Goal: Information Seeking & Learning: Find specific fact

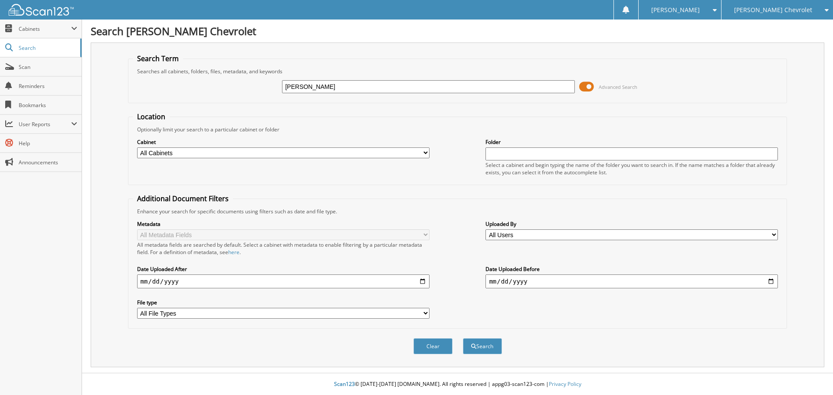
type input "[PERSON_NAME]"
click at [463, 339] on button "Search" at bounding box center [482, 347] width 39 height 16
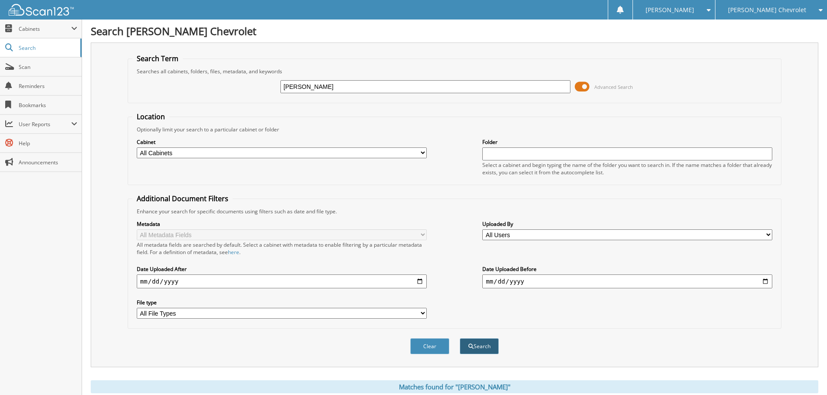
click at [482, 345] on button "Search" at bounding box center [479, 347] width 39 height 16
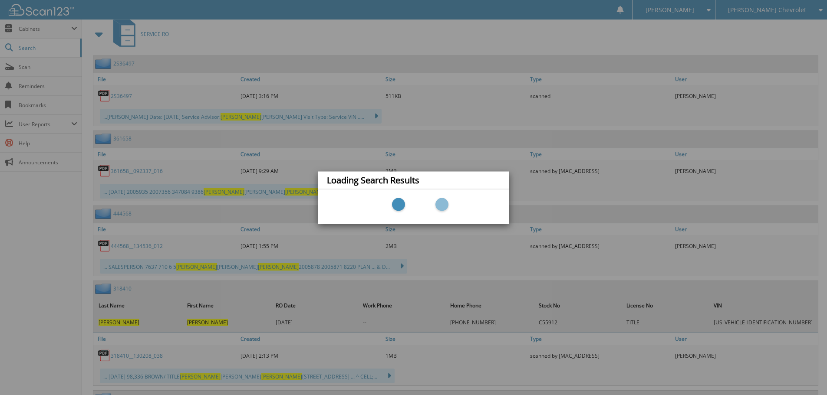
scroll to position [391, 0]
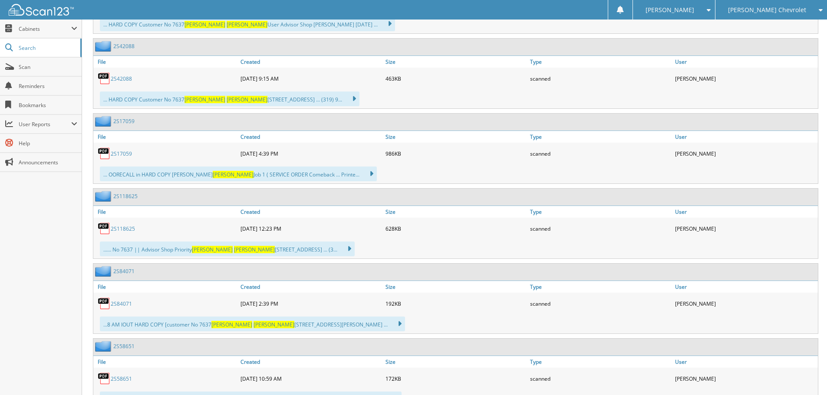
scroll to position [1259, 0]
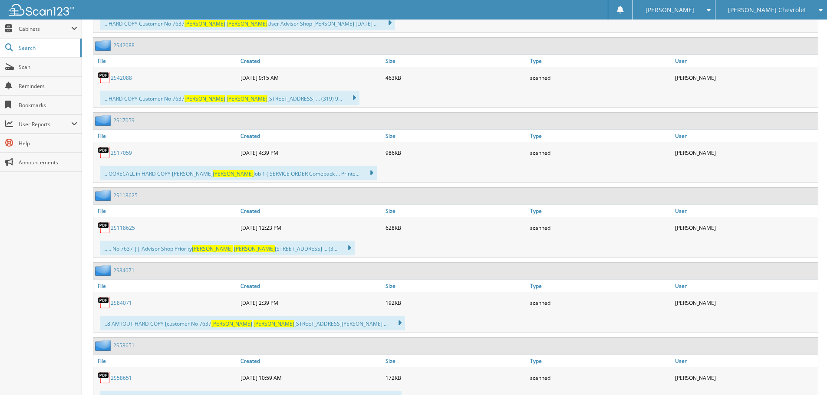
click at [125, 229] on link "2S118625" at bounding box center [123, 227] width 24 height 7
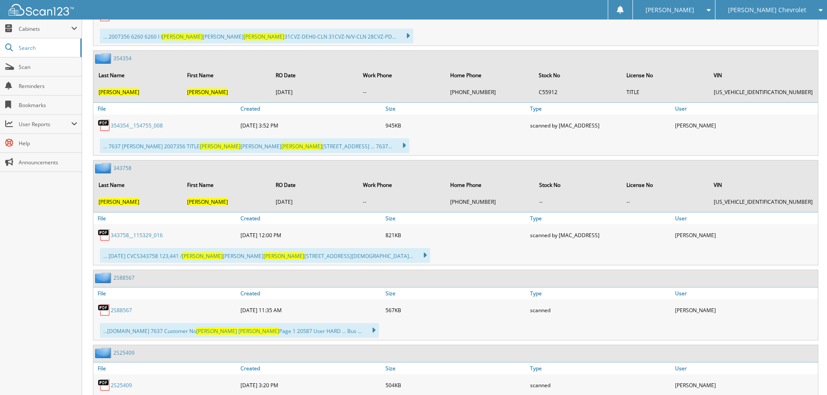
scroll to position [894, 0]
